Goal: Task Accomplishment & Management: Manage account settings

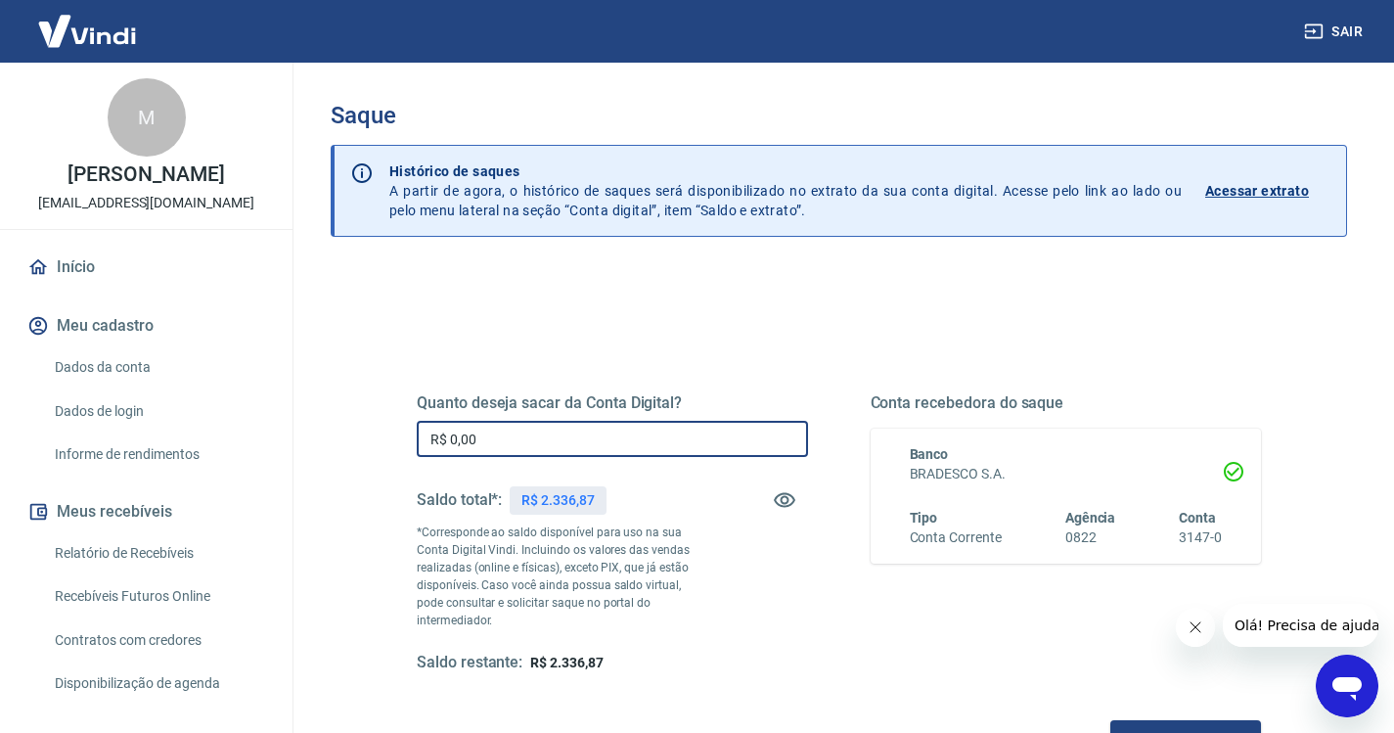
click at [536, 438] on input "R$ 0,00" at bounding box center [612, 439] width 391 height 36
click at [429, 432] on input "R$ 0,00" at bounding box center [612, 439] width 391 height 36
click at [506, 445] on input "R$ 0,00" at bounding box center [612, 439] width 391 height 36
type input "R$ 2.200,00"
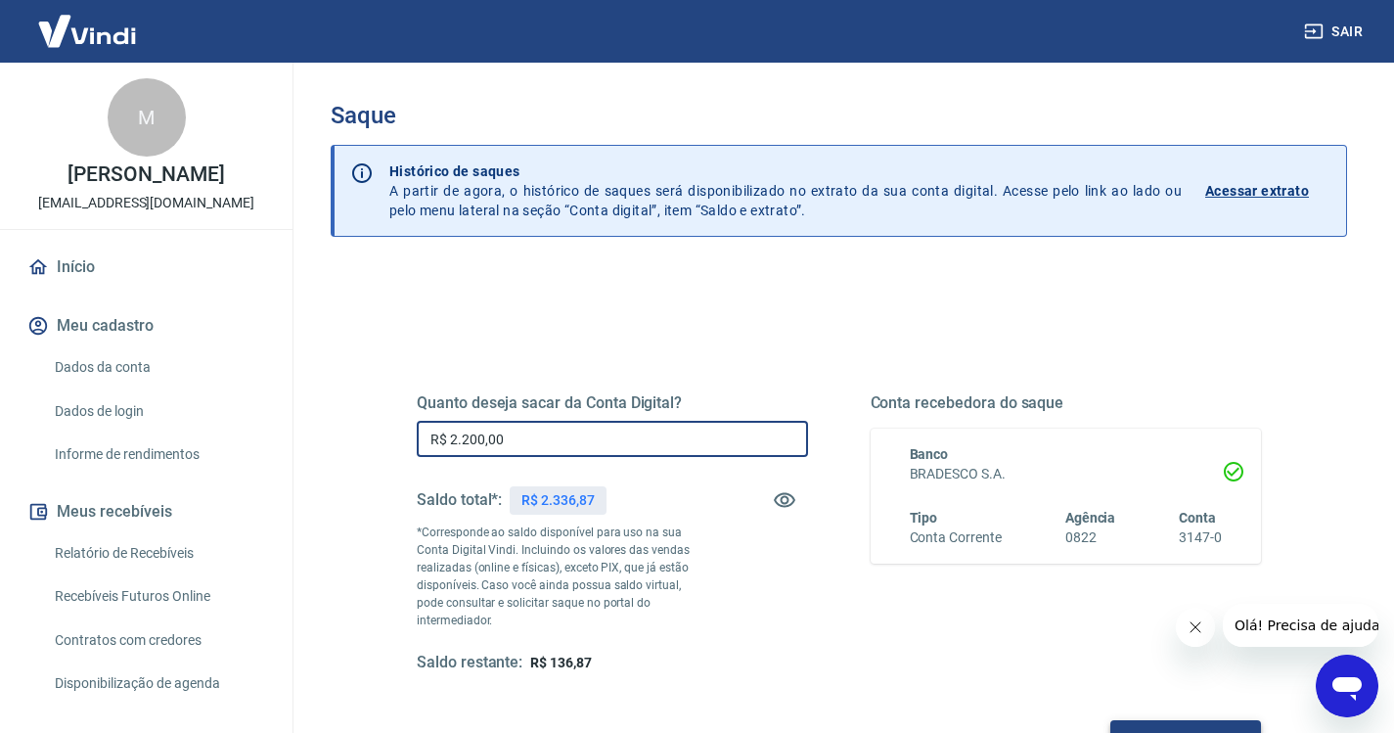
click at [1197, 720] on button "Solicitar saque" at bounding box center [1185, 738] width 151 height 36
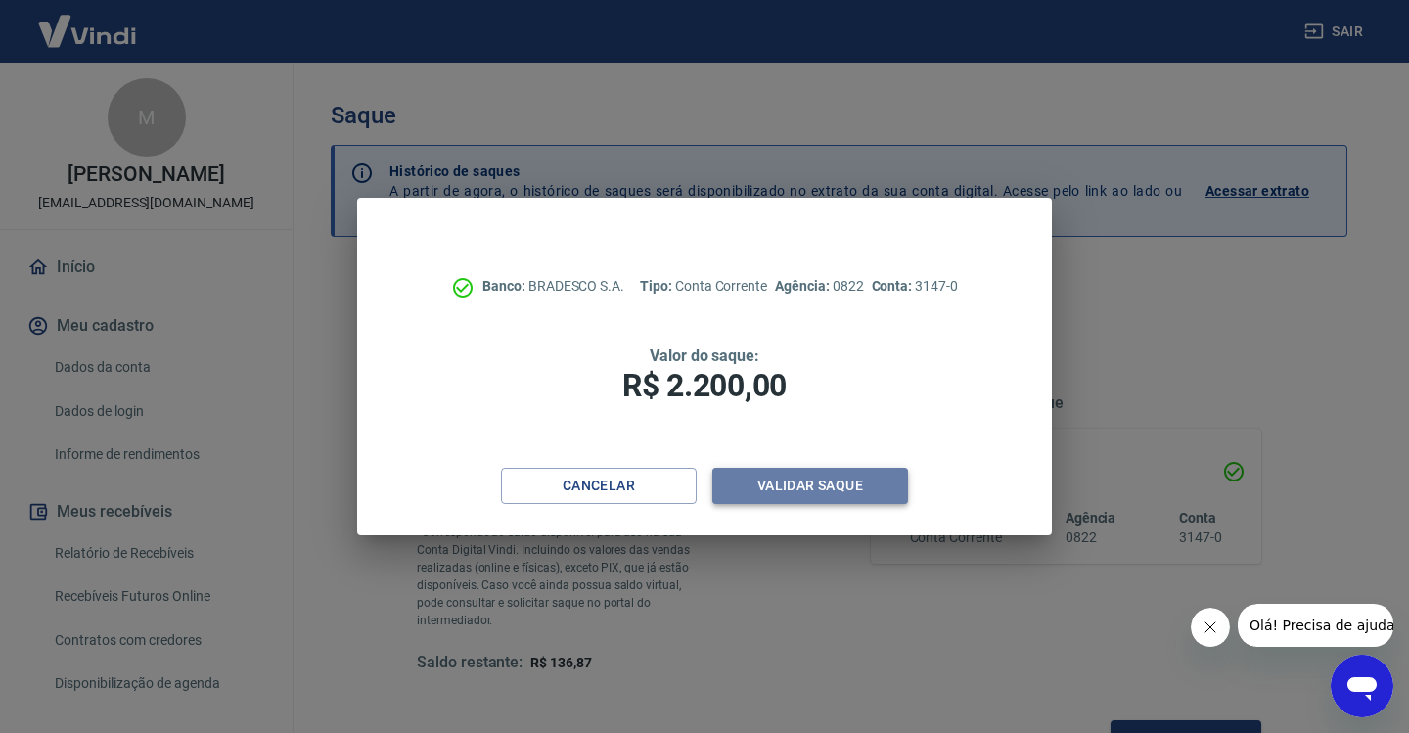
click at [795, 475] on button "Validar saque" at bounding box center [810, 486] width 196 height 36
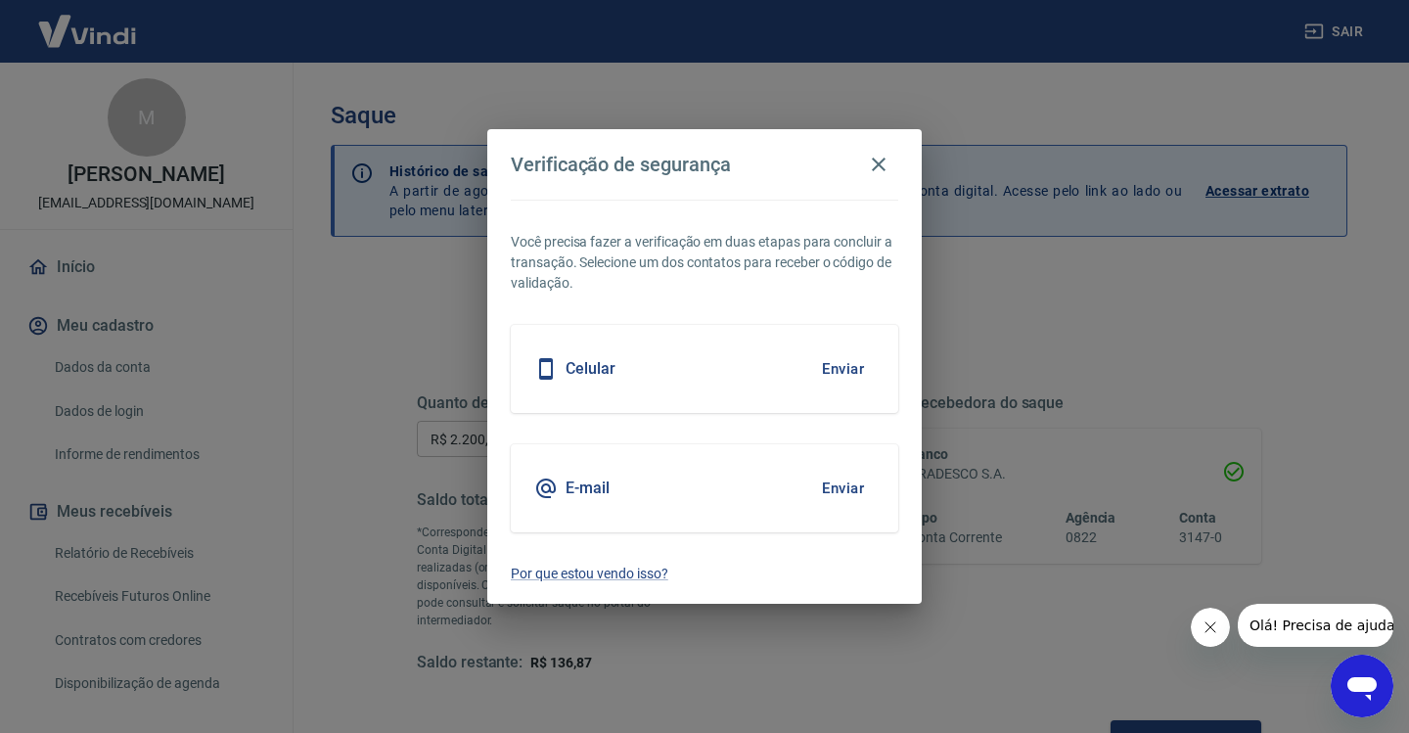
scroll to position [6, 0]
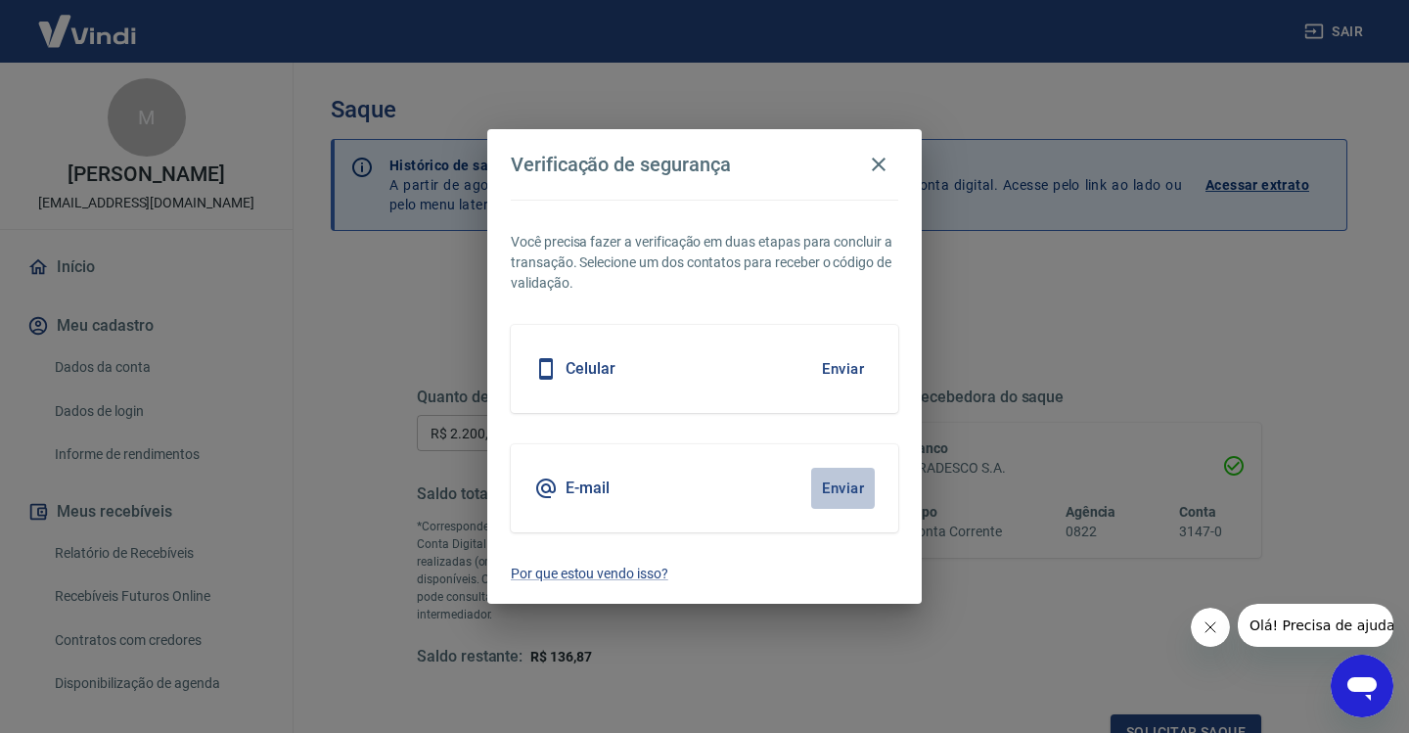
click at [843, 481] on button "Enviar" at bounding box center [843, 488] width 64 height 41
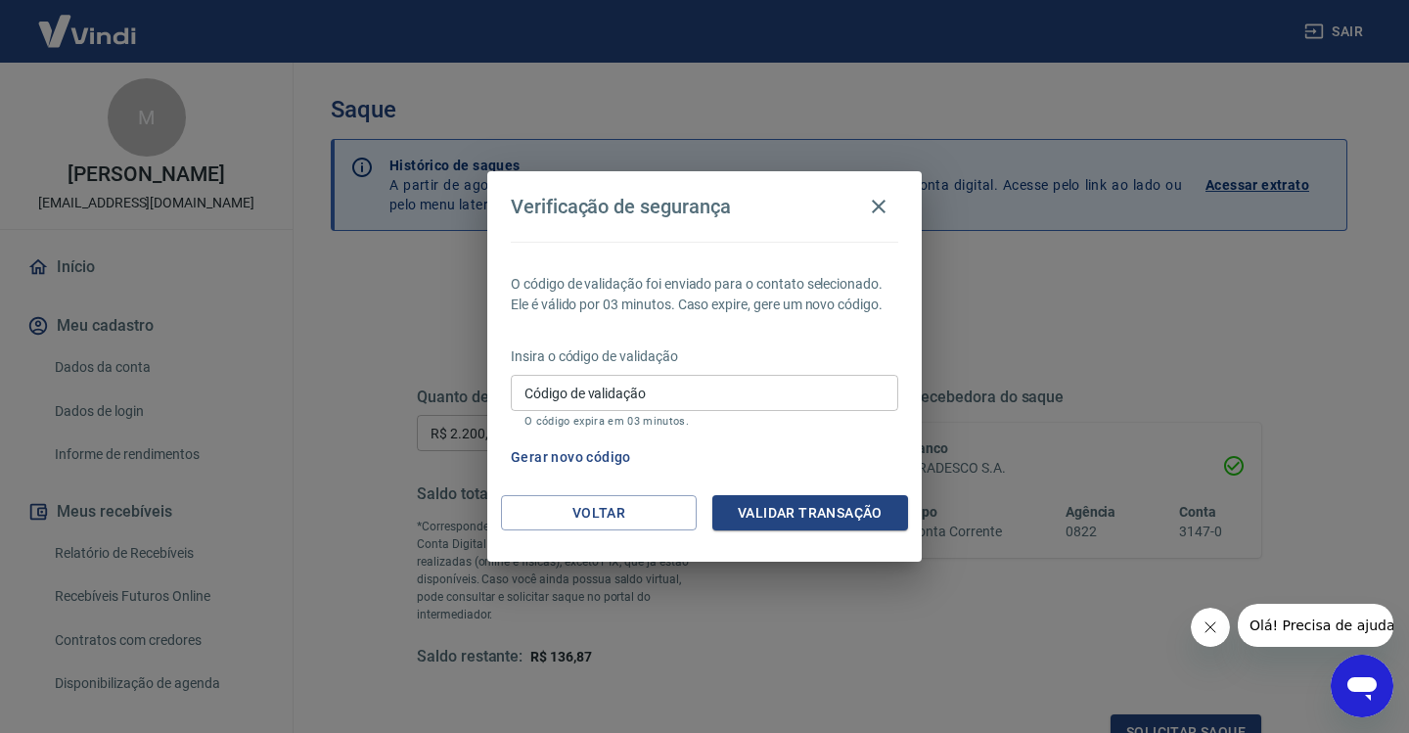
click at [604, 457] on button "Gerar novo código" at bounding box center [571, 457] width 136 height 36
click at [876, 195] on icon "button" at bounding box center [878, 206] width 23 height 23
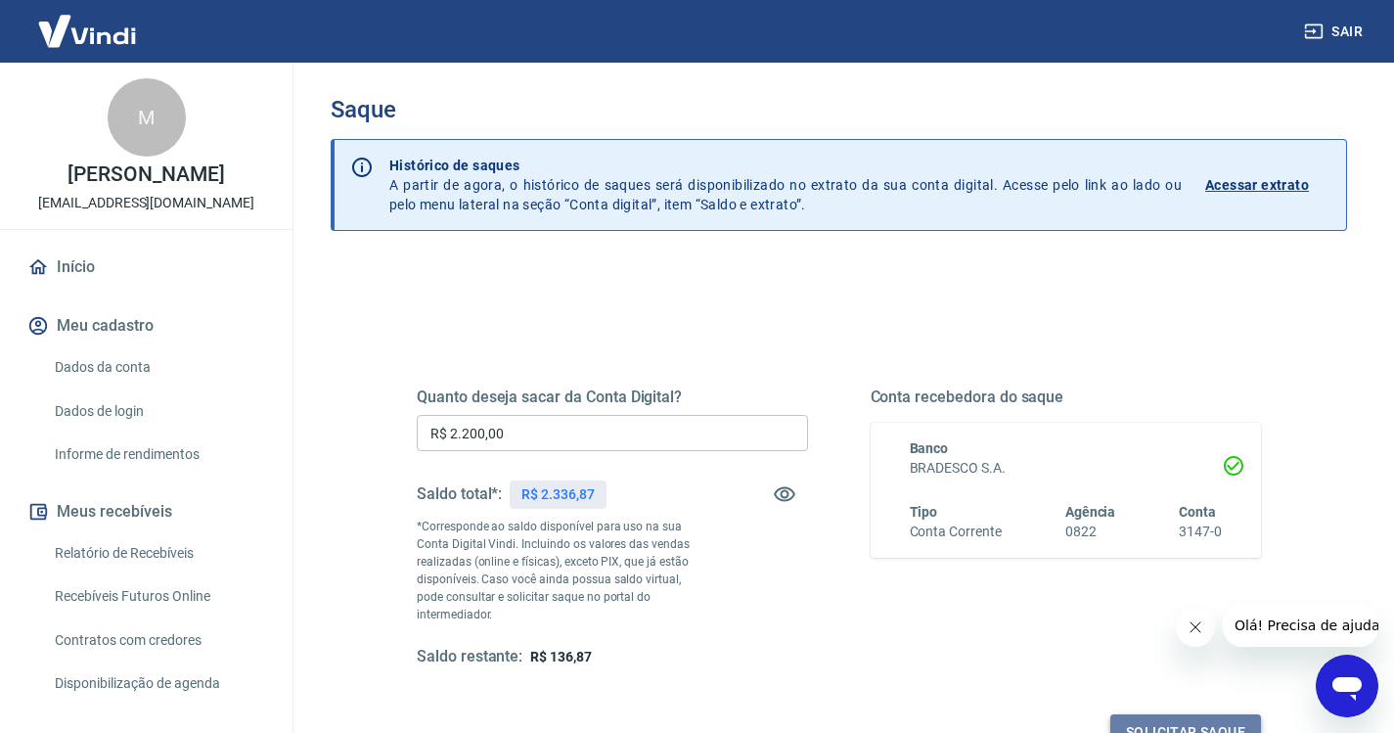
click at [1175, 714] on button "Solicitar saque" at bounding box center [1185, 732] width 151 height 36
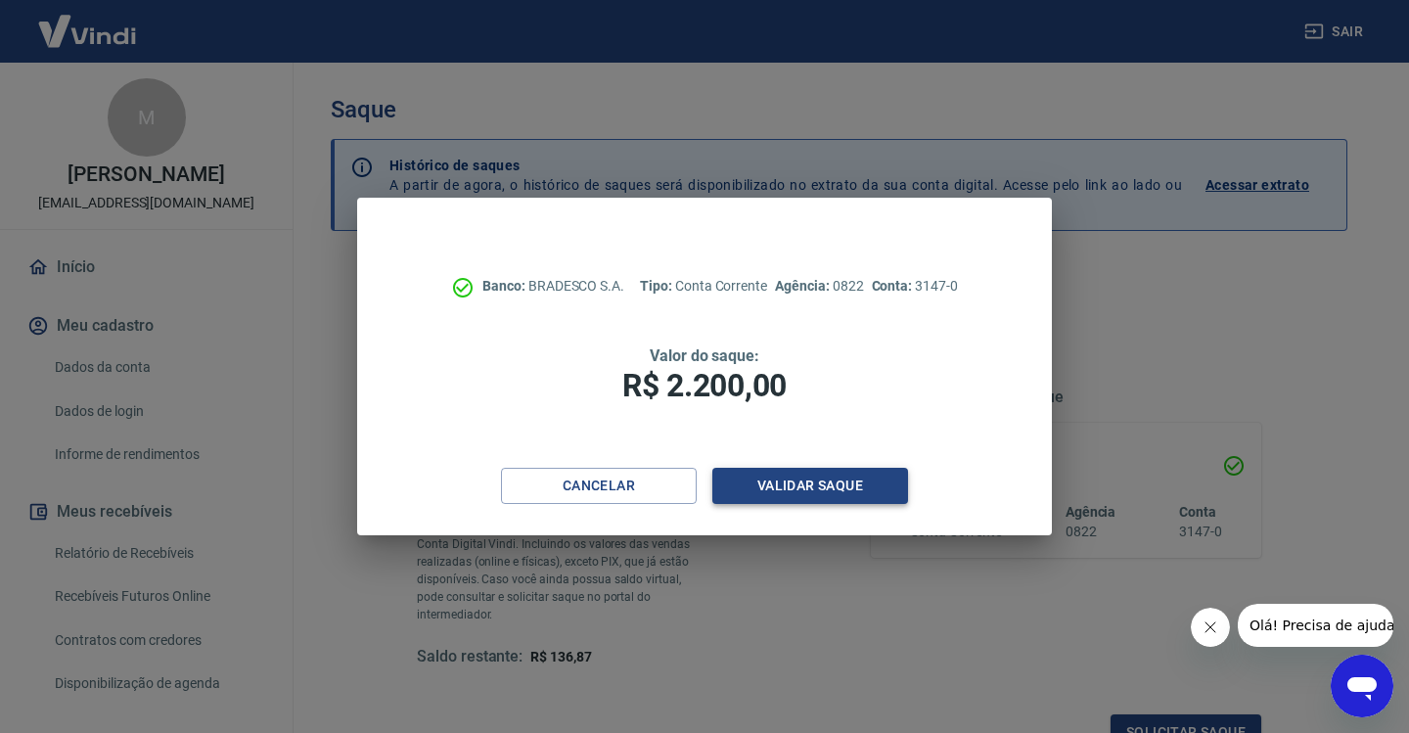
click at [793, 478] on button "Validar saque" at bounding box center [810, 486] width 196 height 36
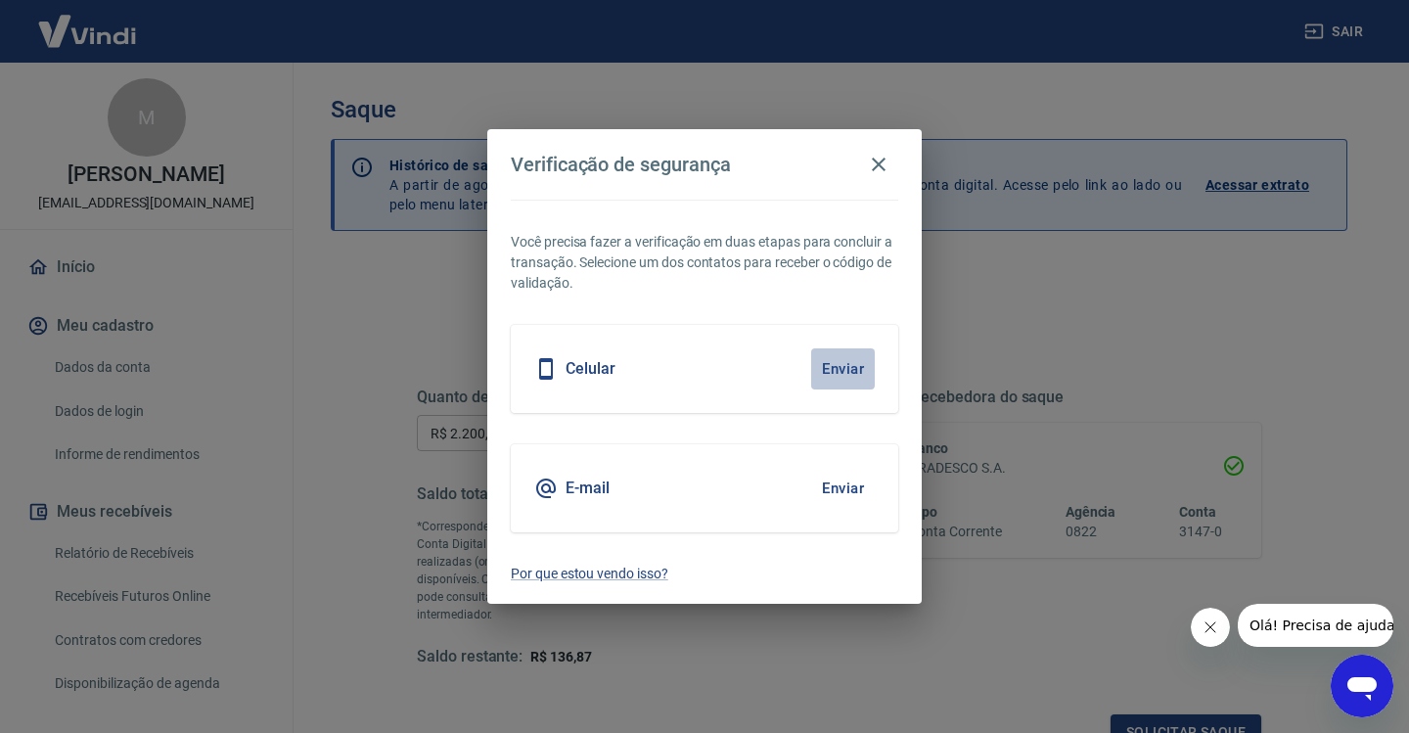
click at [835, 366] on button "Enviar" at bounding box center [843, 368] width 64 height 41
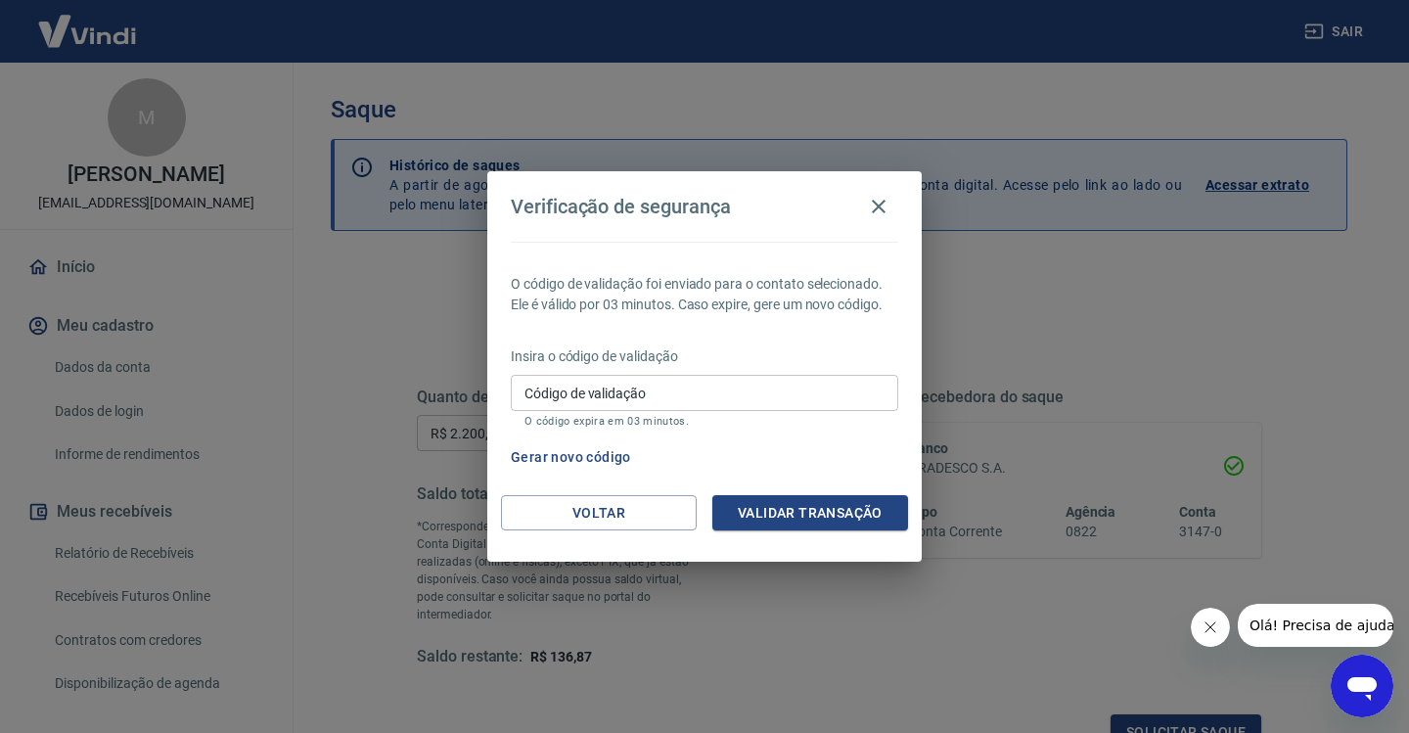
click at [739, 396] on input "Código de validação" at bounding box center [704, 393] width 387 height 36
type input "944256"
click at [834, 507] on button "Validar transação" at bounding box center [810, 513] width 196 height 36
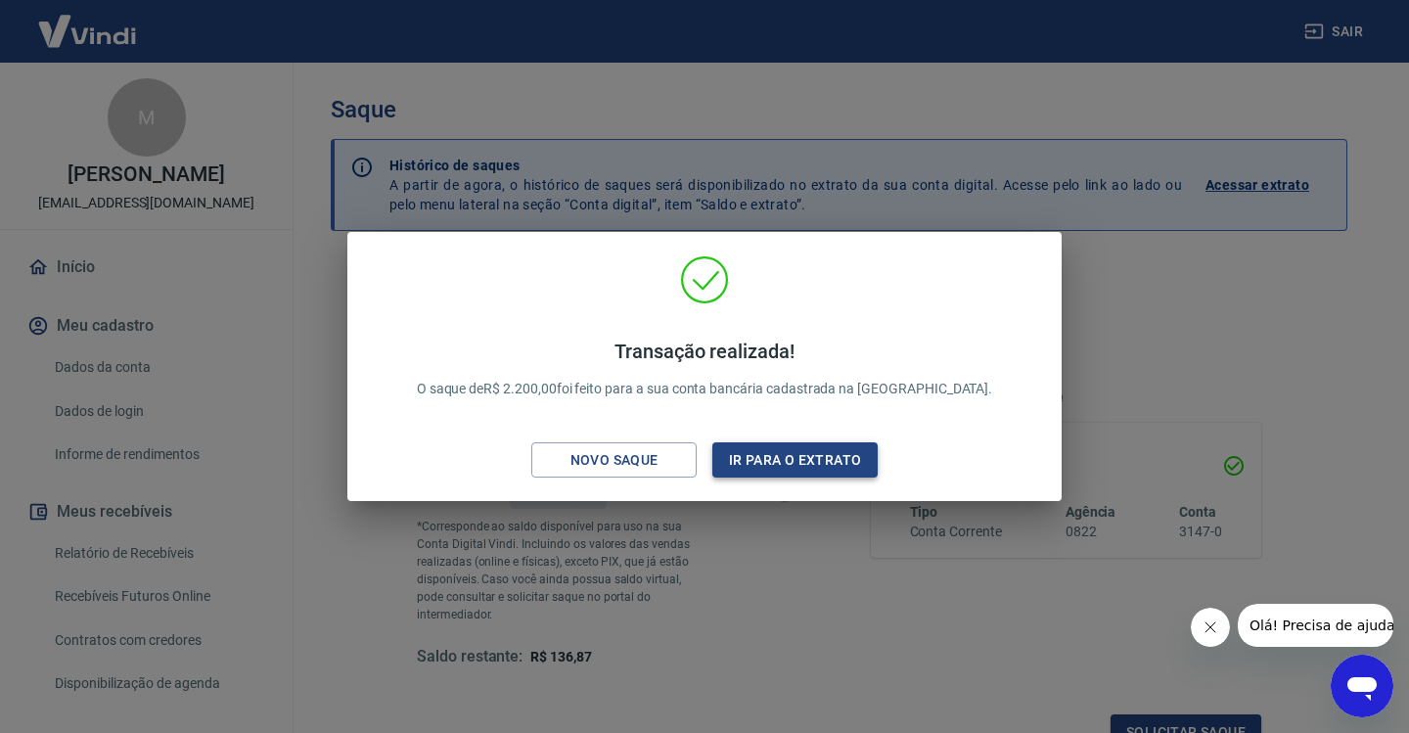
click at [805, 460] on button "Ir para o extrato" at bounding box center [794, 460] width 165 height 36
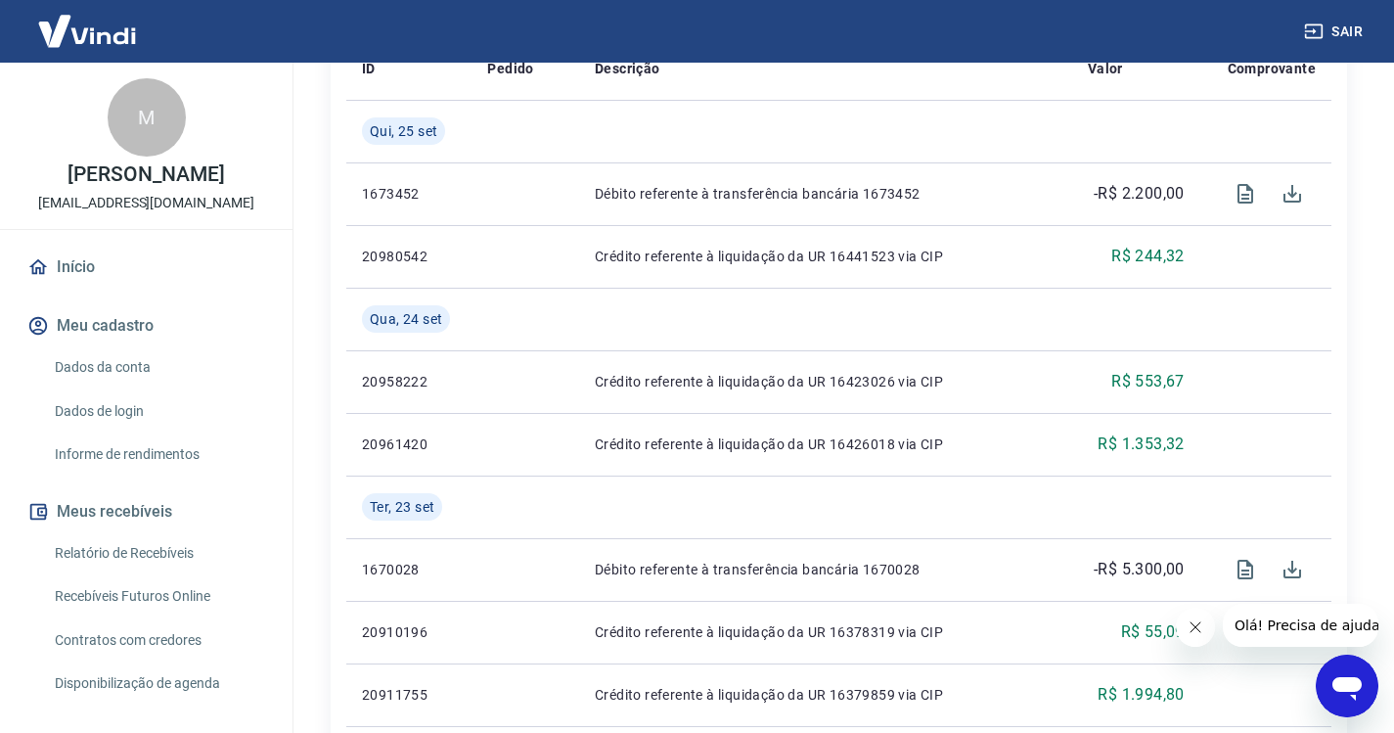
scroll to position [391, 0]
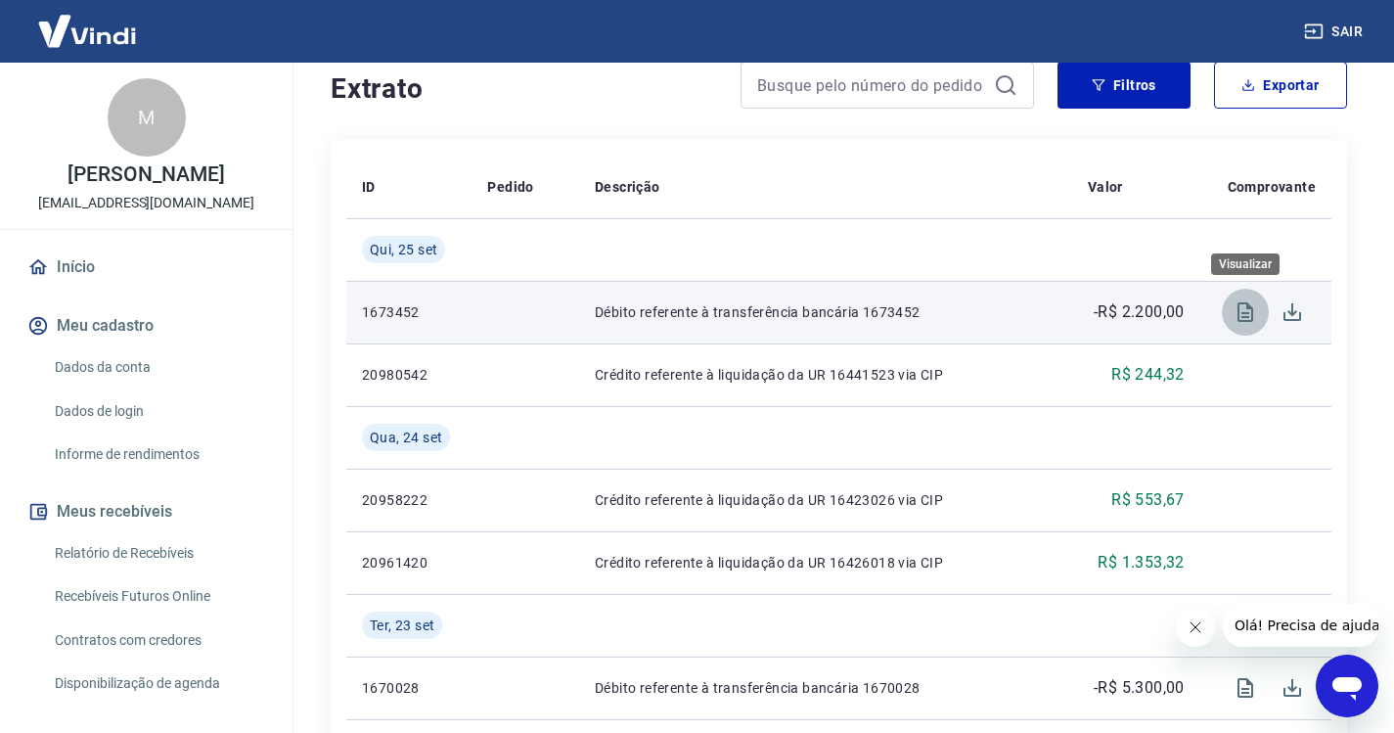
click at [1242, 312] on icon "Visualizar" at bounding box center [1246, 312] width 16 height 20
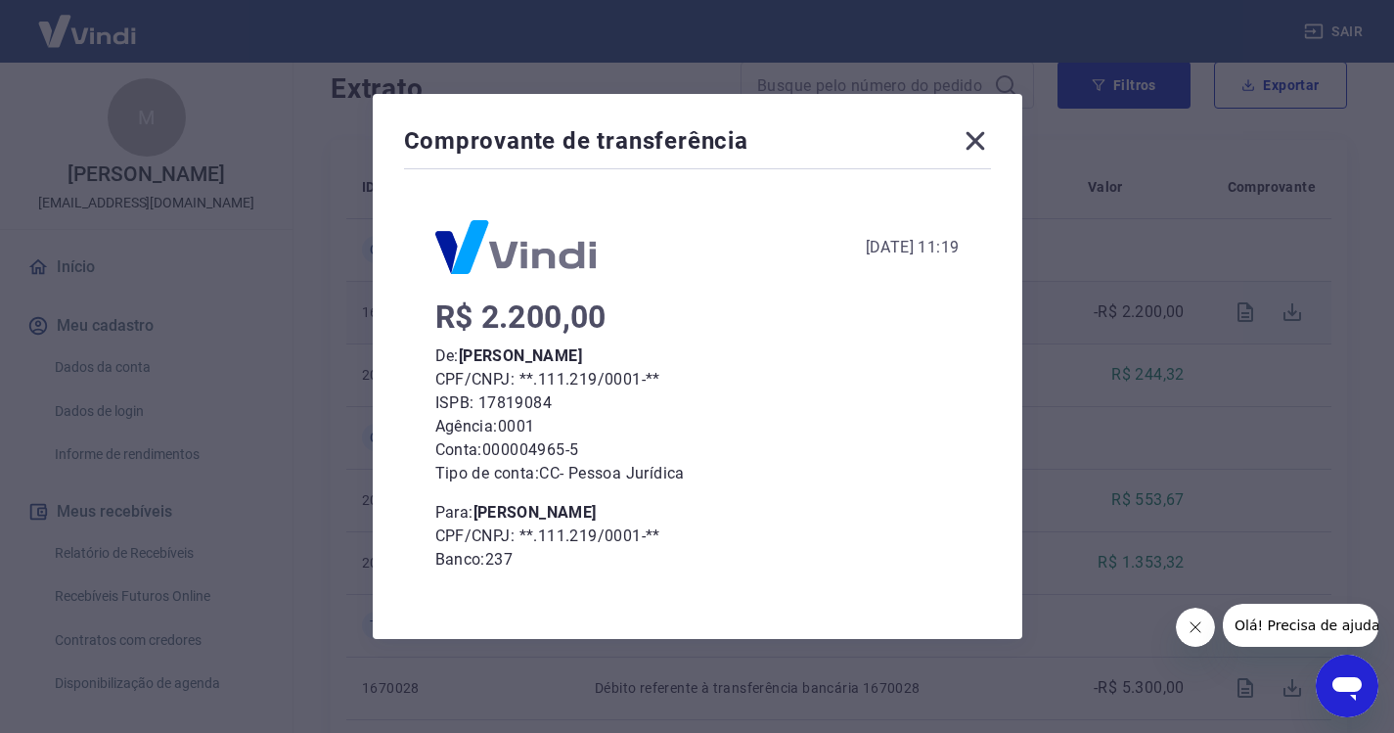
click at [971, 142] on icon at bounding box center [975, 140] width 31 height 31
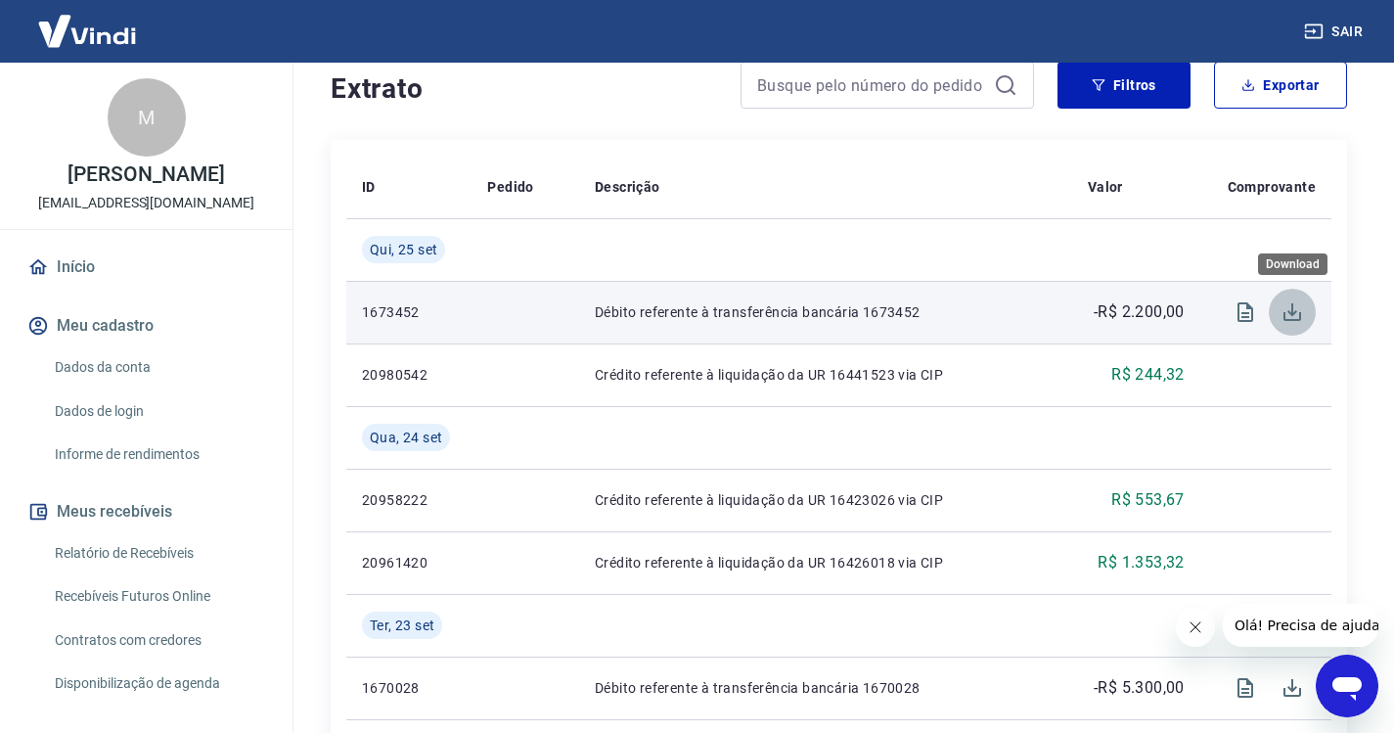
click at [1295, 318] on icon "Download" at bounding box center [1292, 311] width 23 height 23
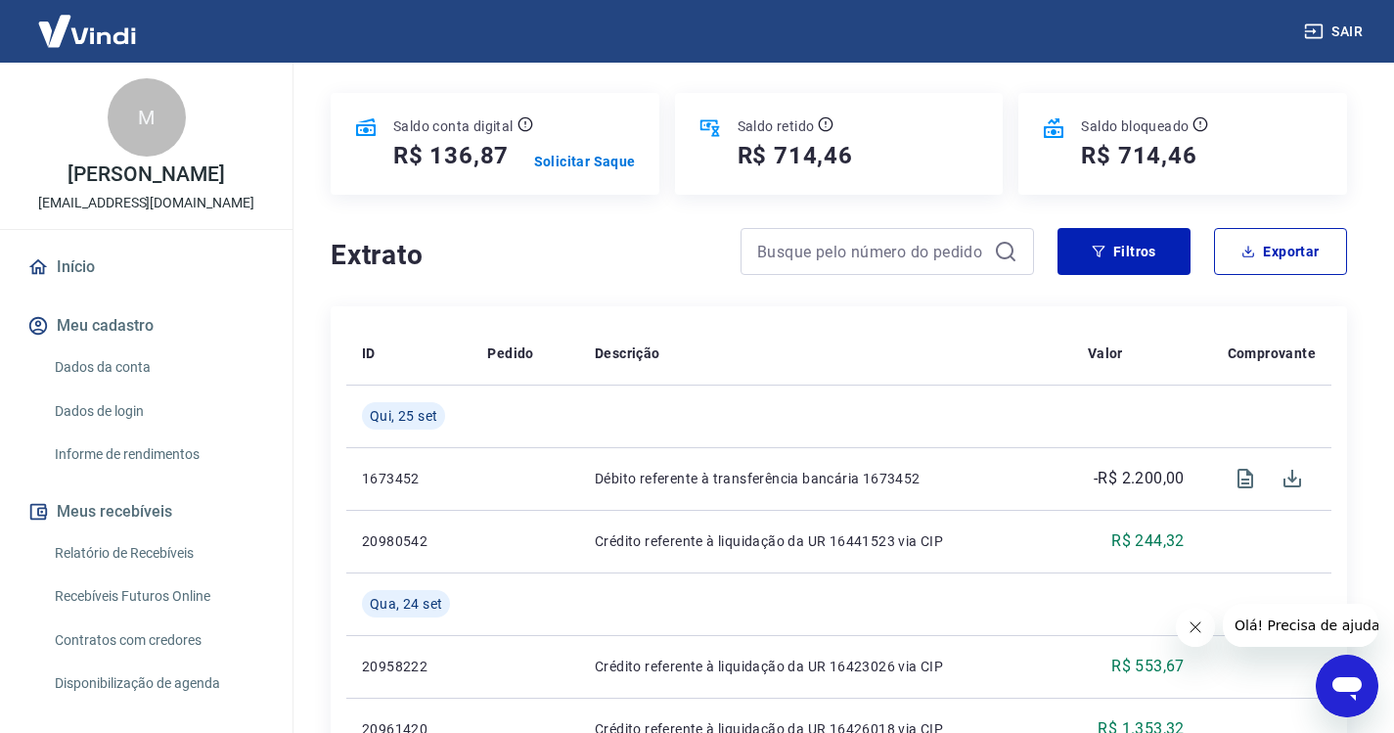
scroll to position [0, 0]
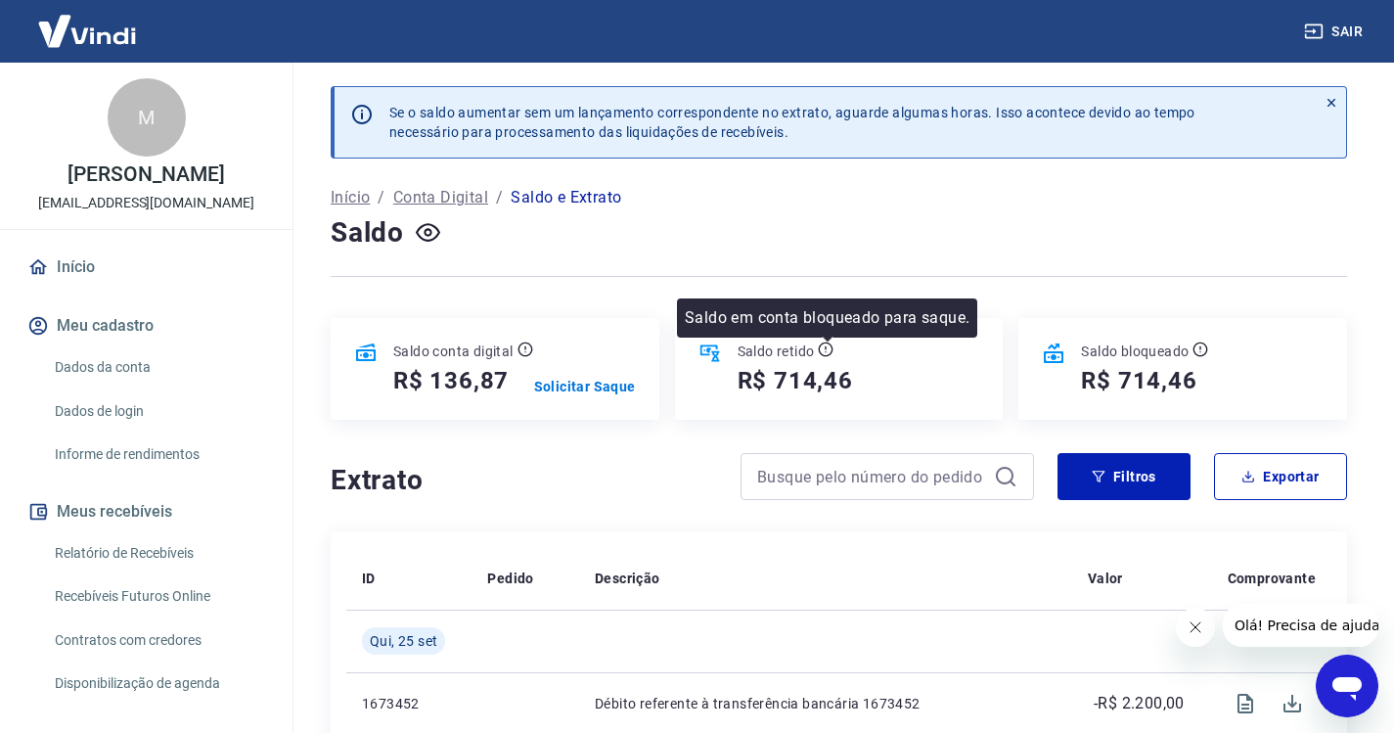
click at [823, 350] on icon at bounding box center [826, 349] width 16 height 16
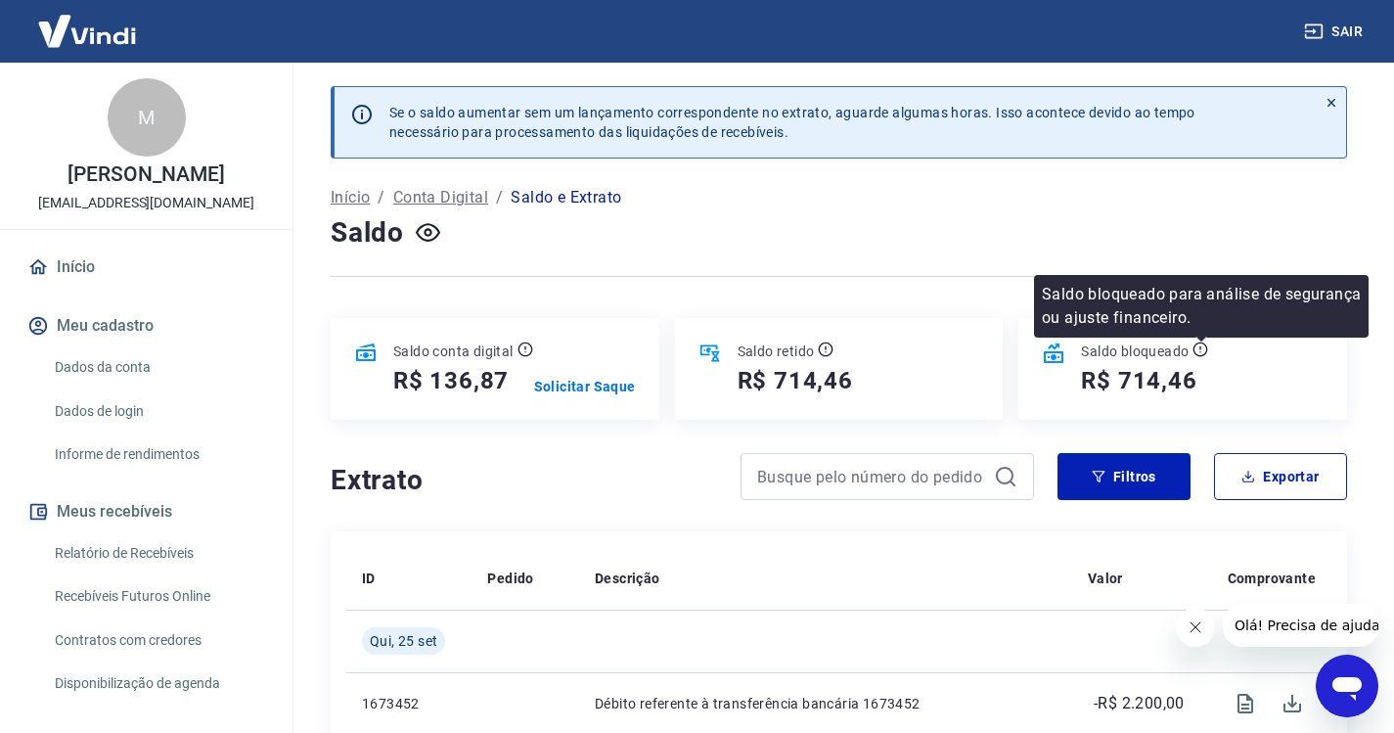
click at [1197, 350] on icon at bounding box center [1201, 349] width 16 height 16
